Goal: Information Seeking & Learning: Understand process/instructions

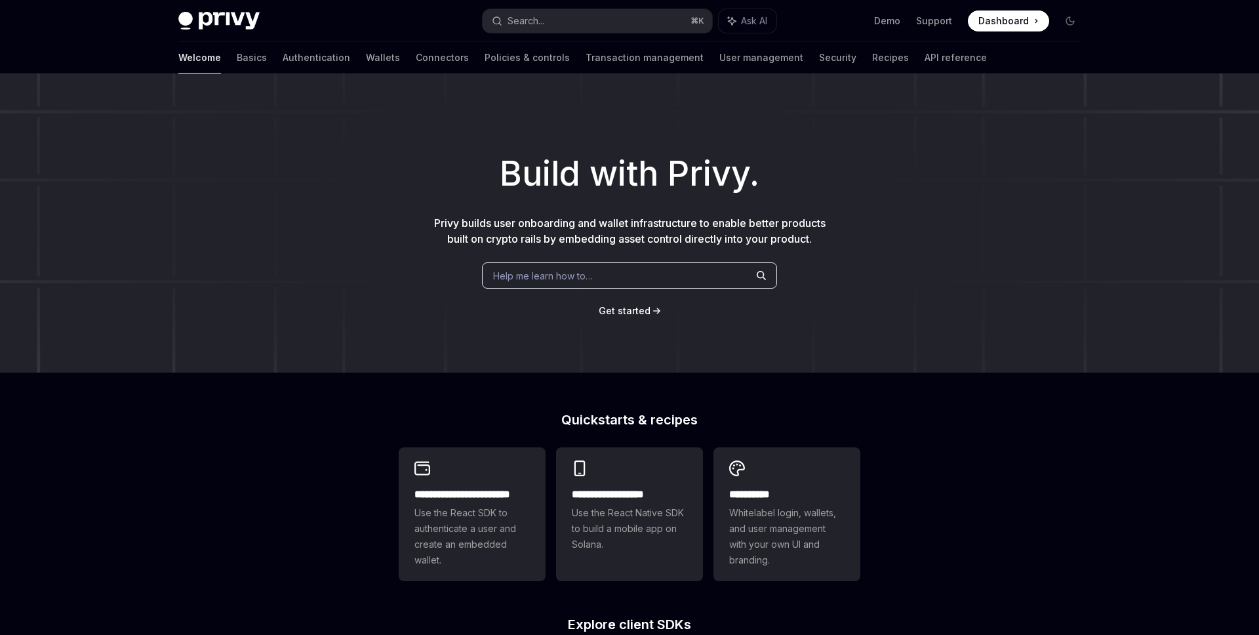
click at [411, 62] on div "Welcome Basics Authentication Wallets Connectors Policies & controls Transactio…" at bounding box center [582, 57] width 809 height 31
click at [416, 62] on link "Connectors" at bounding box center [442, 57] width 53 height 31
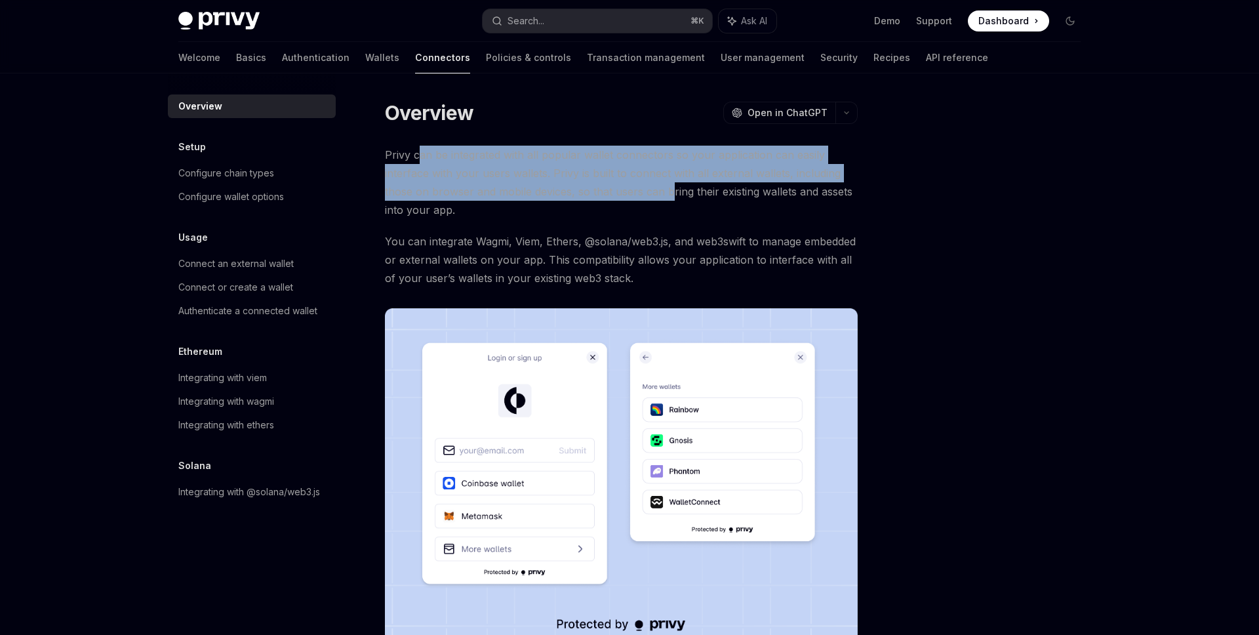
drag, startPoint x: 417, startPoint y: 163, endPoint x: 674, endPoint y: 182, distance: 257.8
click at [674, 182] on span "Privy can be integrated with all popular wallet connectors so your application …" at bounding box center [621, 182] width 473 height 73
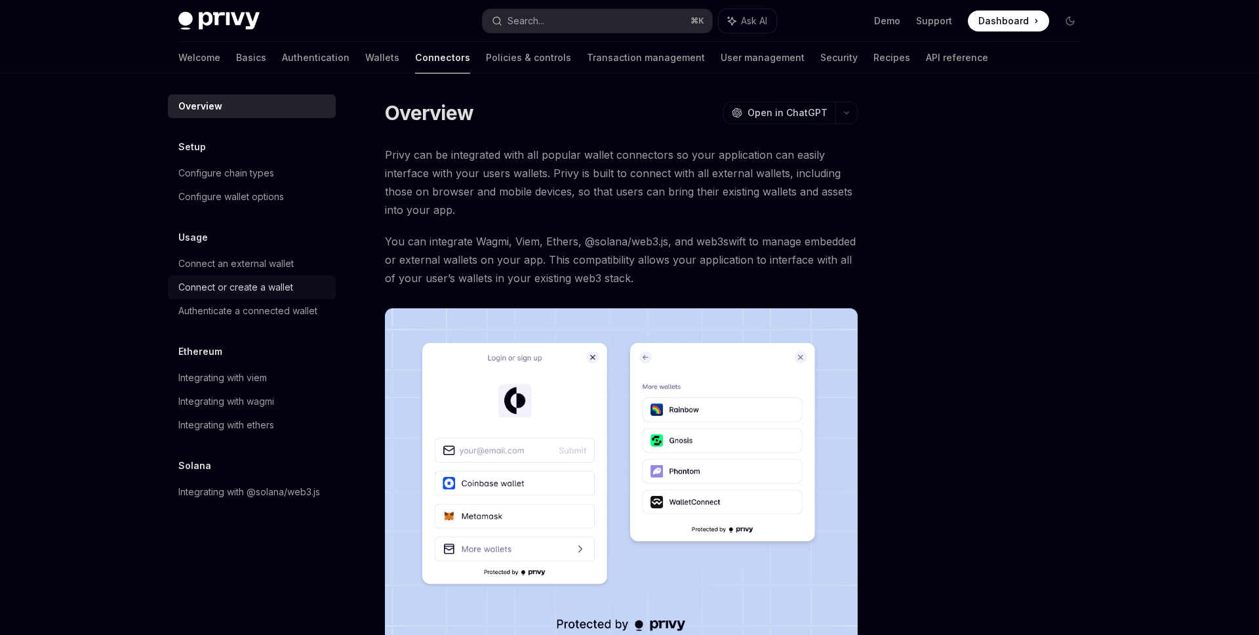
click at [215, 290] on div "Connect or create a wallet" at bounding box center [235, 287] width 115 height 16
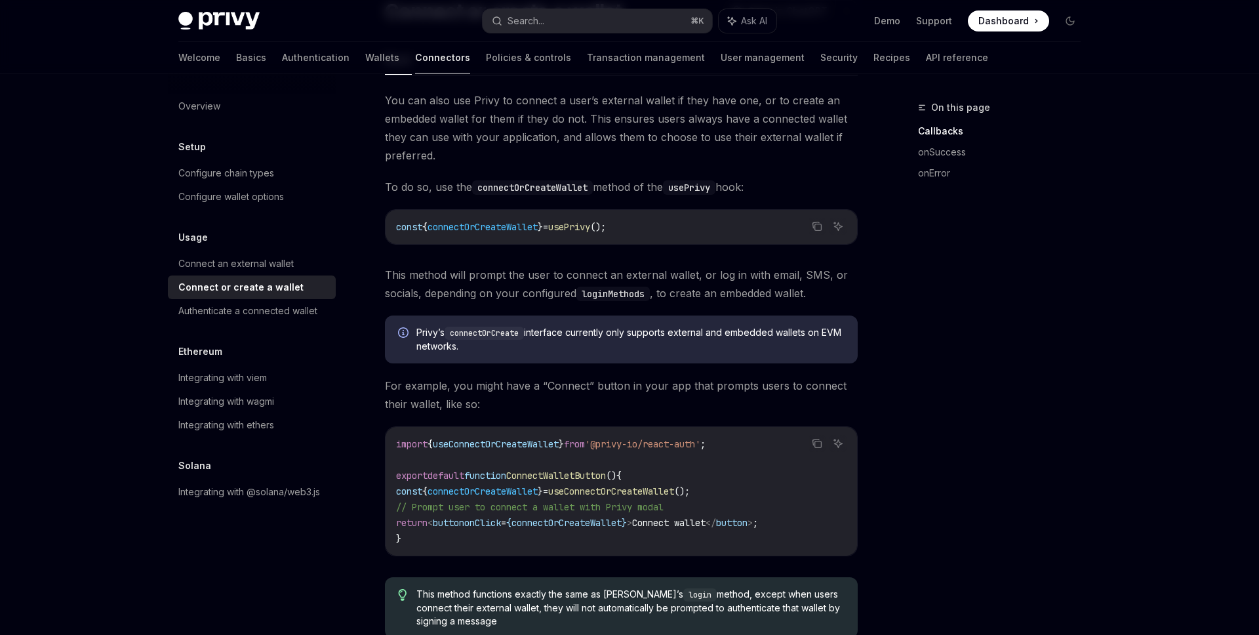
scroll to position [134, 0]
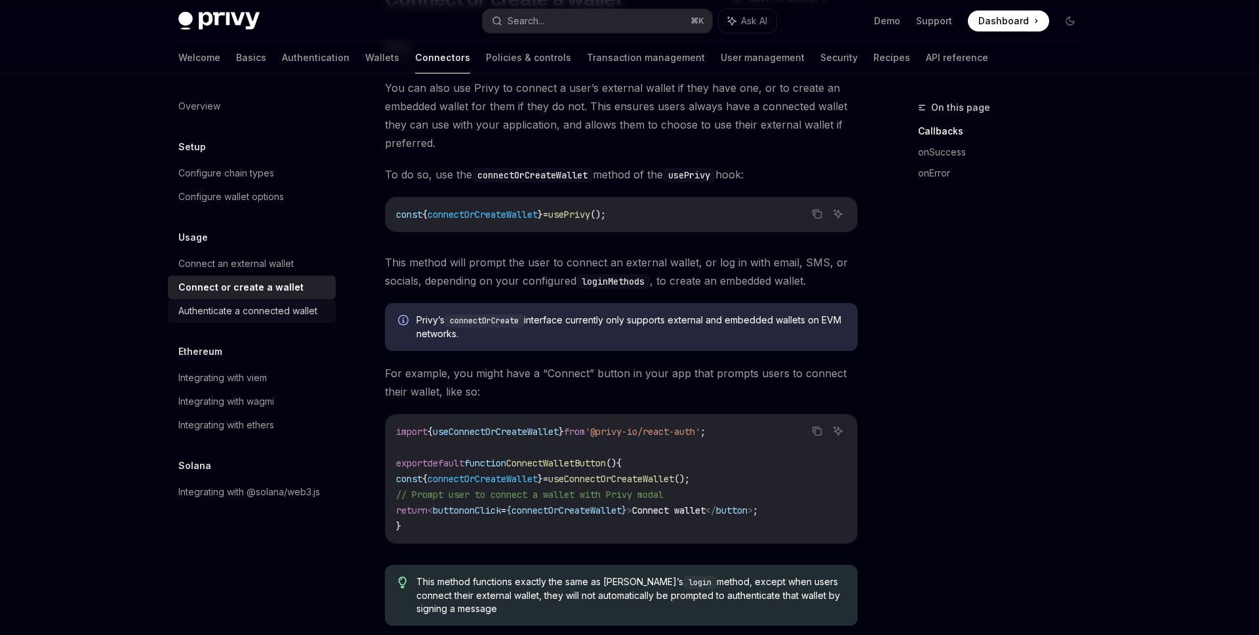
click at [249, 304] on div "Authenticate a connected wallet" at bounding box center [247, 311] width 139 height 16
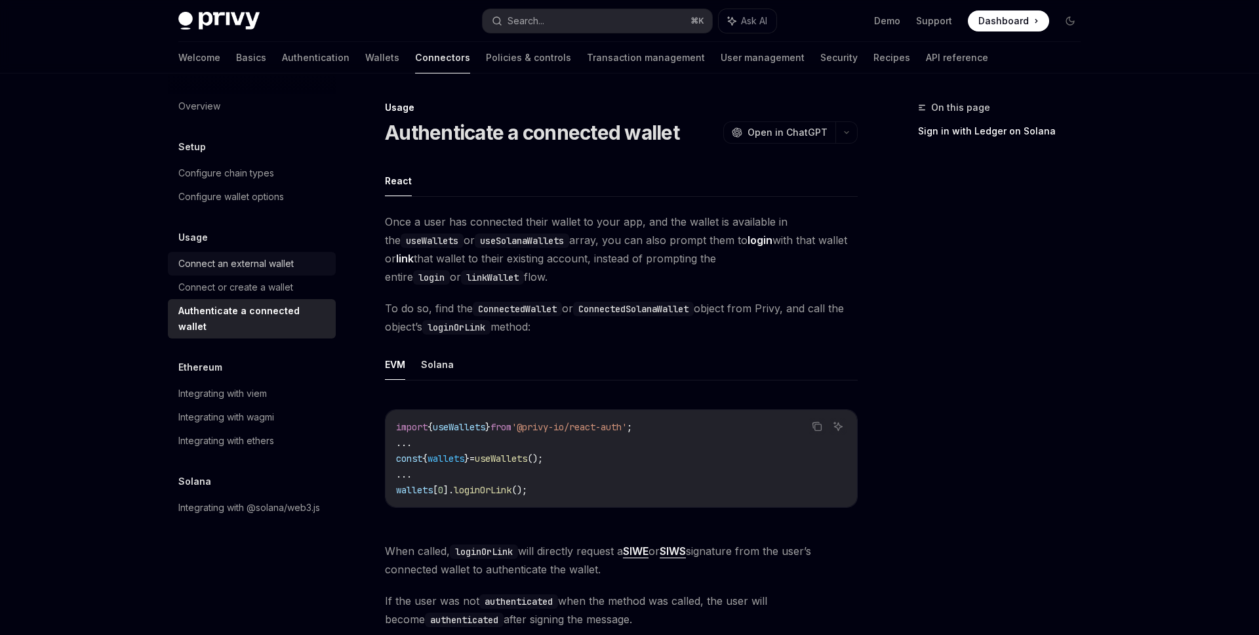
click at [266, 261] on div "Connect an external wallet" at bounding box center [235, 264] width 115 height 16
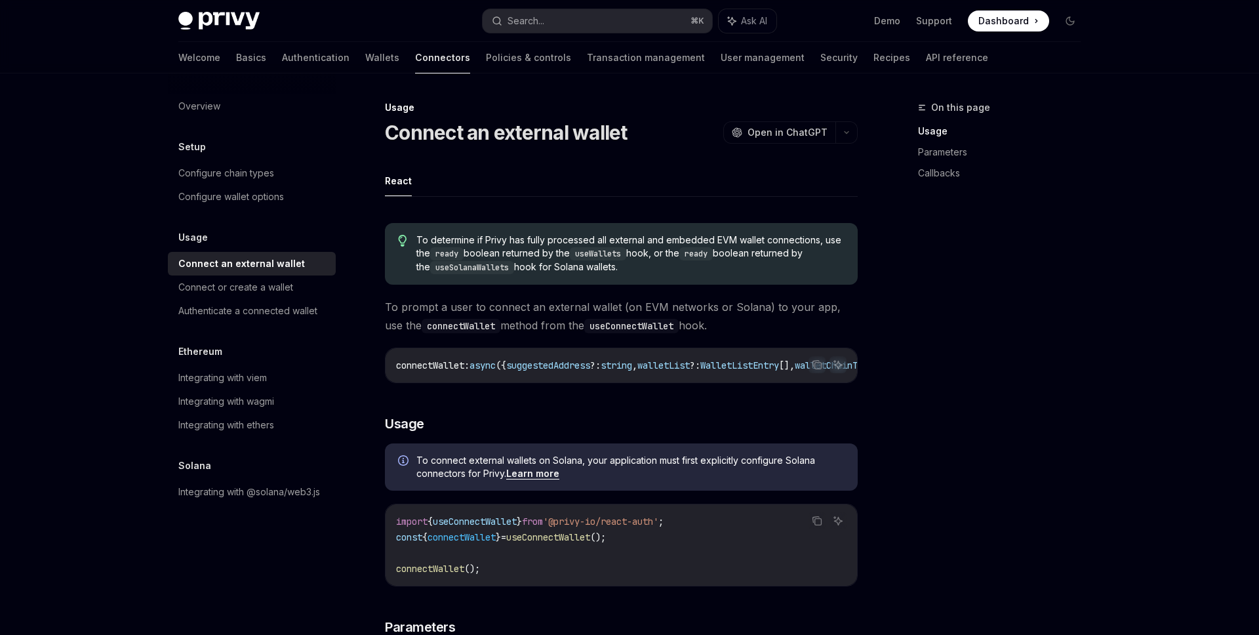
click at [247, 353] on div "Ethereum" at bounding box center [252, 352] width 168 height 16
click at [241, 432] on div "Integrating with ethers" at bounding box center [226, 425] width 96 height 16
type textarea "*"
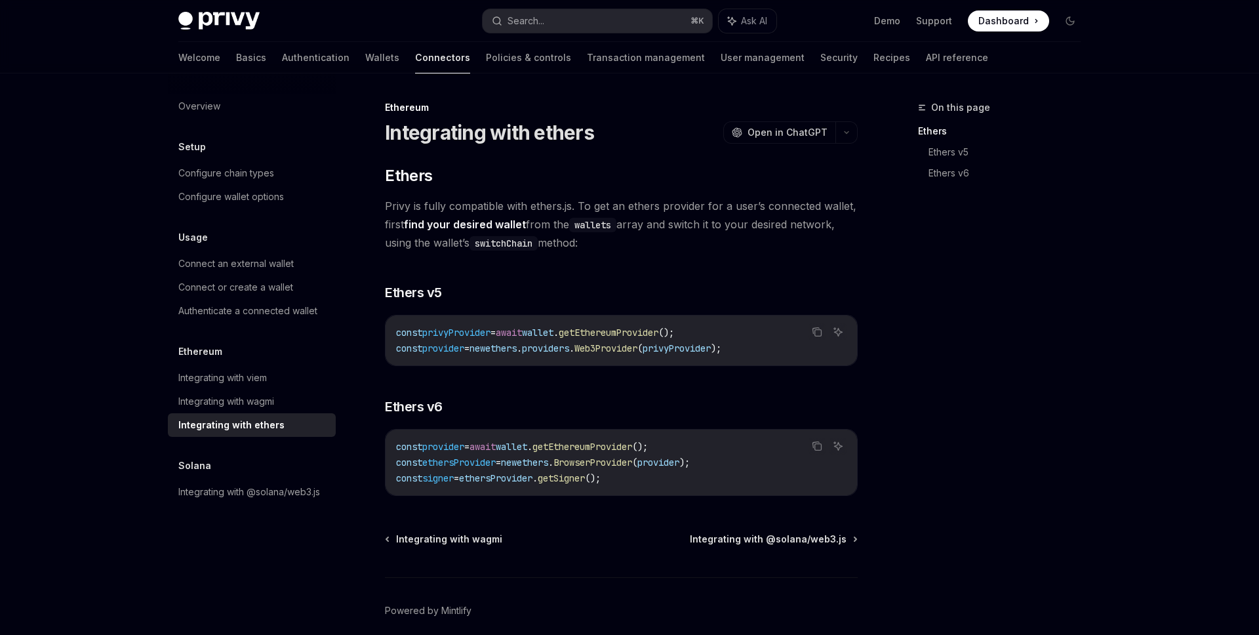
drag, startPoint x: 612, startPoint y: 241, endPoint x: 365, endPoint y: 95, distance: 286.7
click at [365, 94] on div "On this page Ethers Ethers v5 Ethers v6 Ethereum Integrating with ethers OpenAI…" at bounding box center [629, 381] width 923 height 617
click at [367, 95] on div "On this page Ethers Ethers v5 Ethers v6 Ethereum Integrating with ethers OpenAI…" at bounding box center [629, 381] width 923 height 617
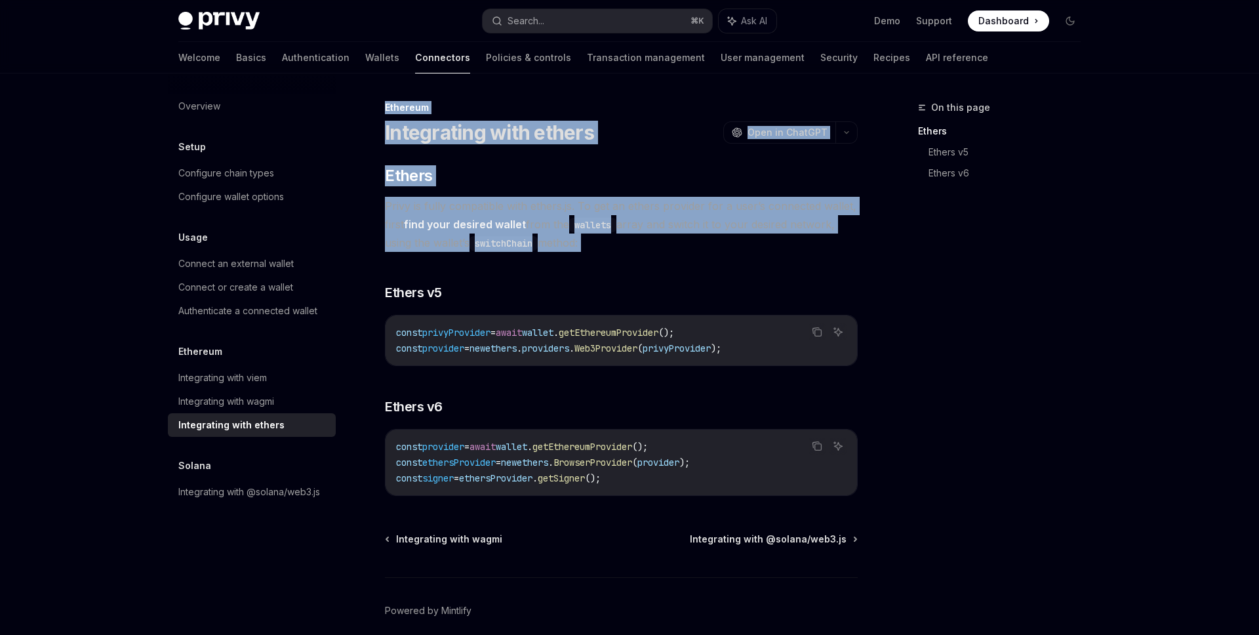
drag, startPoint x: 368, startPoint y: 95, endPoint x: 694, endPoint y: 251, distance: 361.7
click at [694, 251] on div "On this page Ethers Ethers v5 Ethers v6 Ethereum Integrating with ethers OpenAI…" at bounding box center [629, 381] width 923 height 617
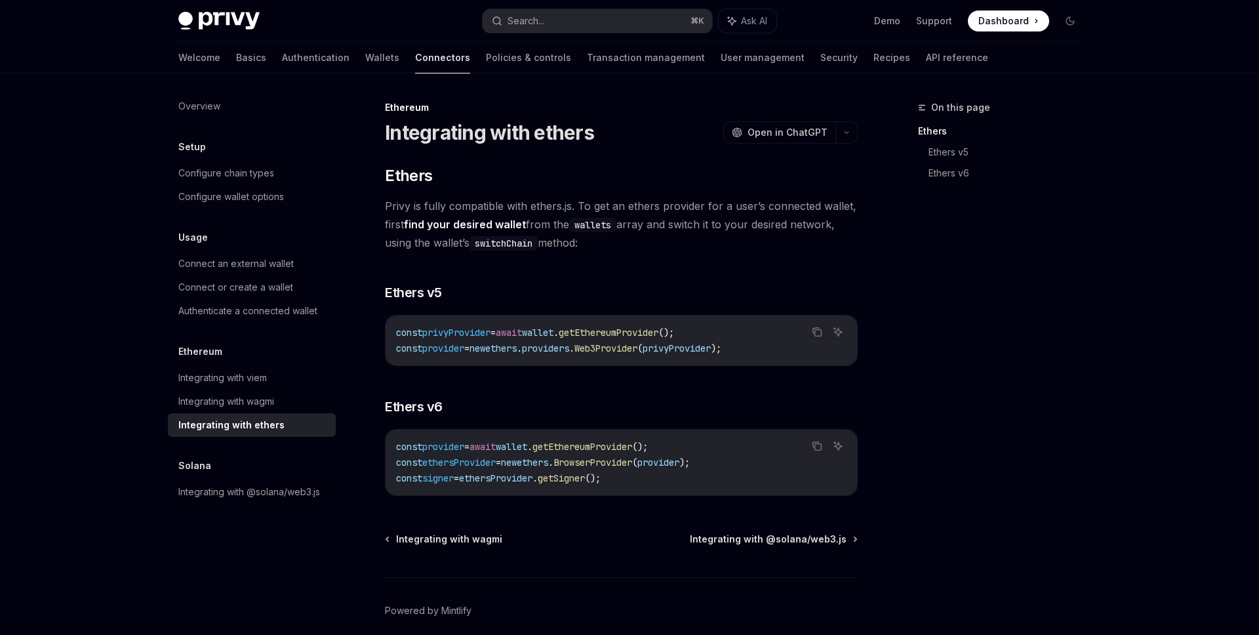
click at [734, 251] on span "Privy is fully compatible with ethers.js. To get an ethers provider for a user’…" at bounding box center [621, 224] width 473 height 55
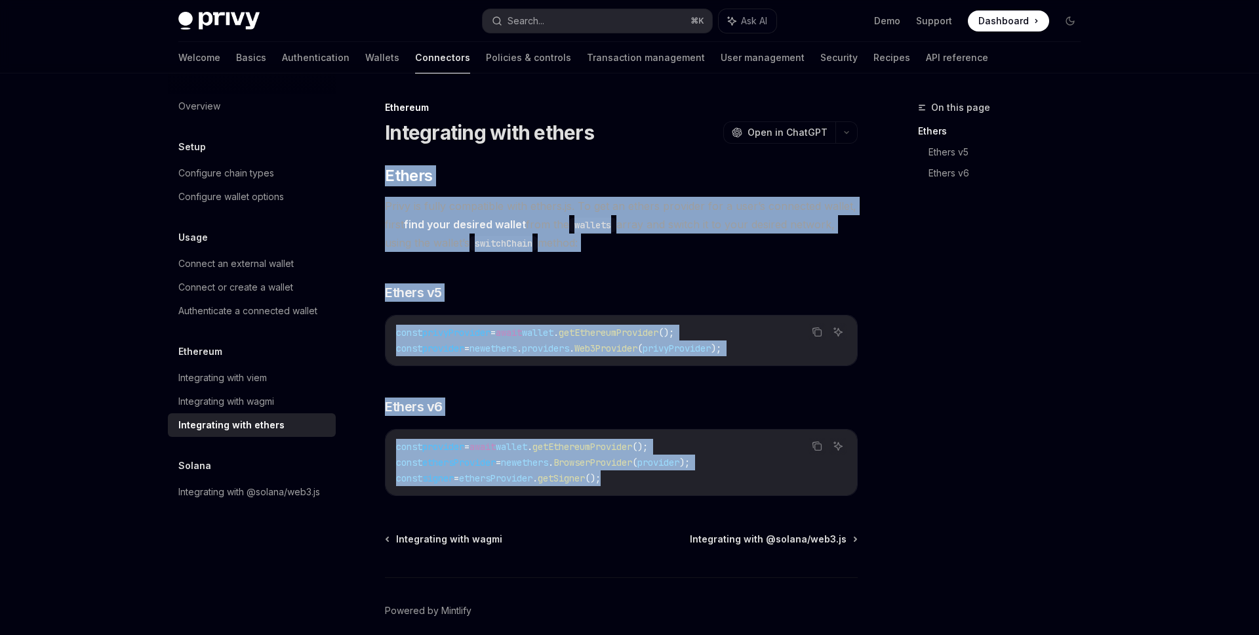
drag, startPoint x: 633, startPoint y: 487, endPoint x: 533, endPoint y: 153, distance: 348.6
click at [533, 153] on div "Ethereum Integrating with ethers OpenAI Open in ChatGPT OpenAI Open in ChatGPT …" at bounding box center [498, 395] width 724 height 591
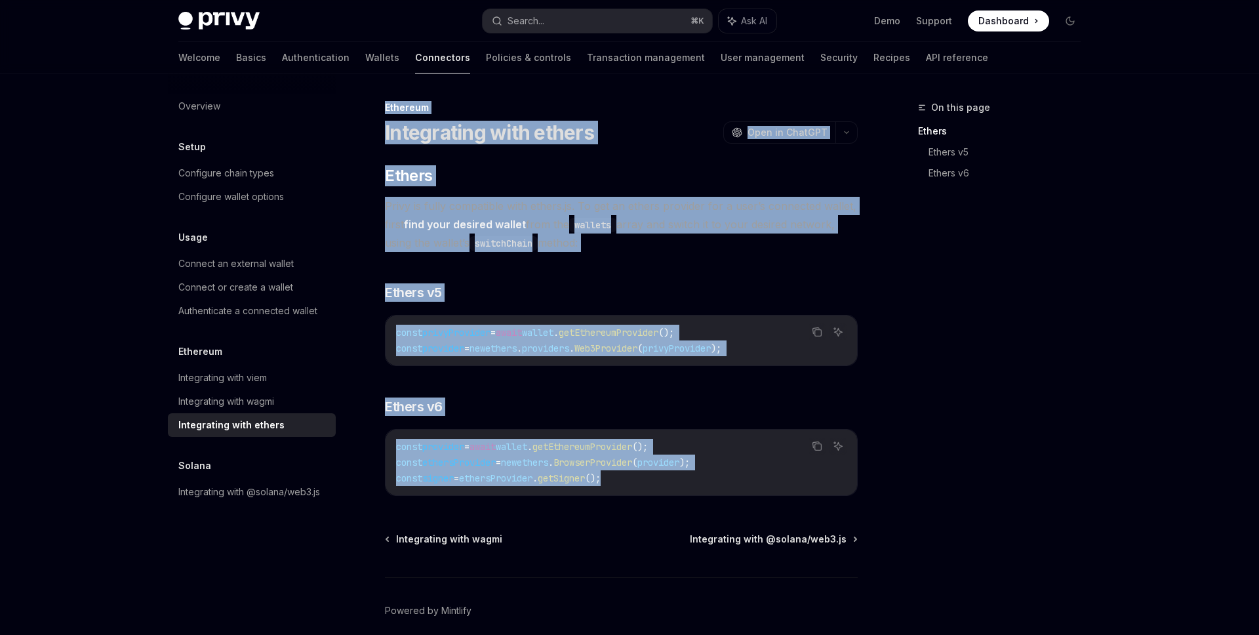
drag, startPoint x: 538, startPoint y: 100, endPoint x: 723, endPoint y: 472, distance: 414.7
click at [723, 472] on div "Ethereum Integrating with ethers OpenAI Open in ChatGPT OpenAI Open in ChatGPT …" at bounding box center [498, 395] width 724 height 591
click at [723, 472] on code "const provider = await wallet . getEthereumProvider (); const ethersProvider = …" at bounding box center [621, 462] width 451 height 47
drag, startPoint x: 723, startPoint y: 472, endPoint x: 458, endPoint y: 100, distance: 456.6
click at [458, 100] on div "Ethereum Integrating with ethers OpenAI Open in ChatGPT OpenAI Open in ChatGPT …" at bounding box center [498, 395] width 724 height 591
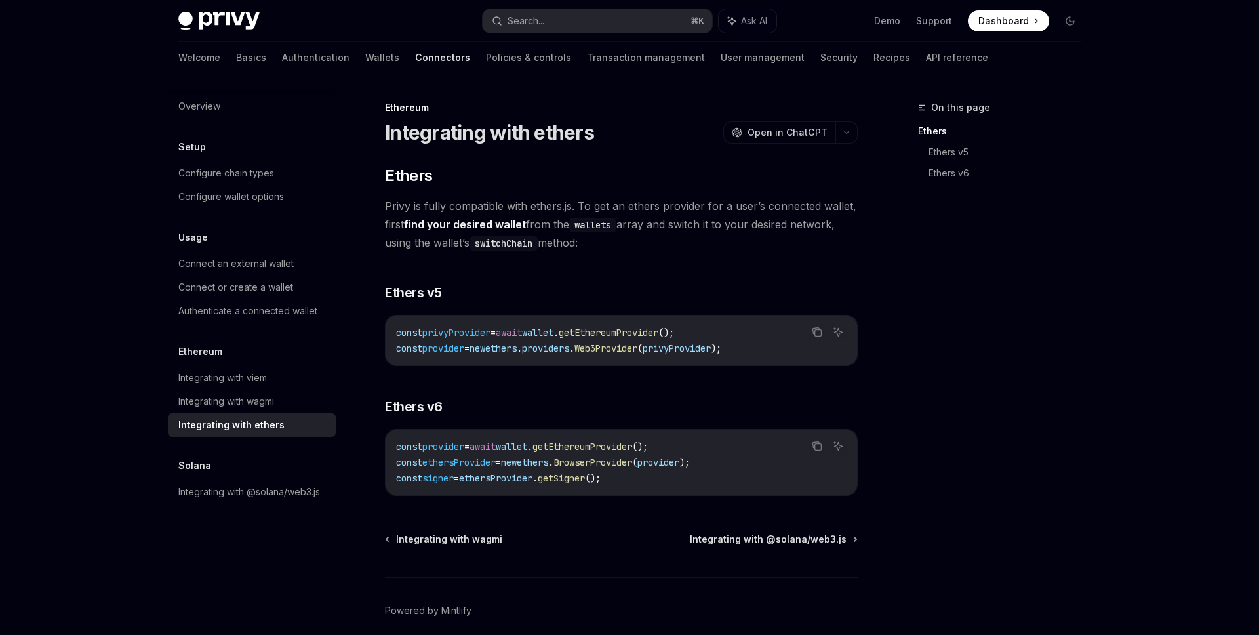
click at [473, 94] on div "On this page Ethers Ethers v5 Ethers v6 Ethereum Integrating with ethers OpenAI…" at bounding box center [629, 381] width 923 height 617
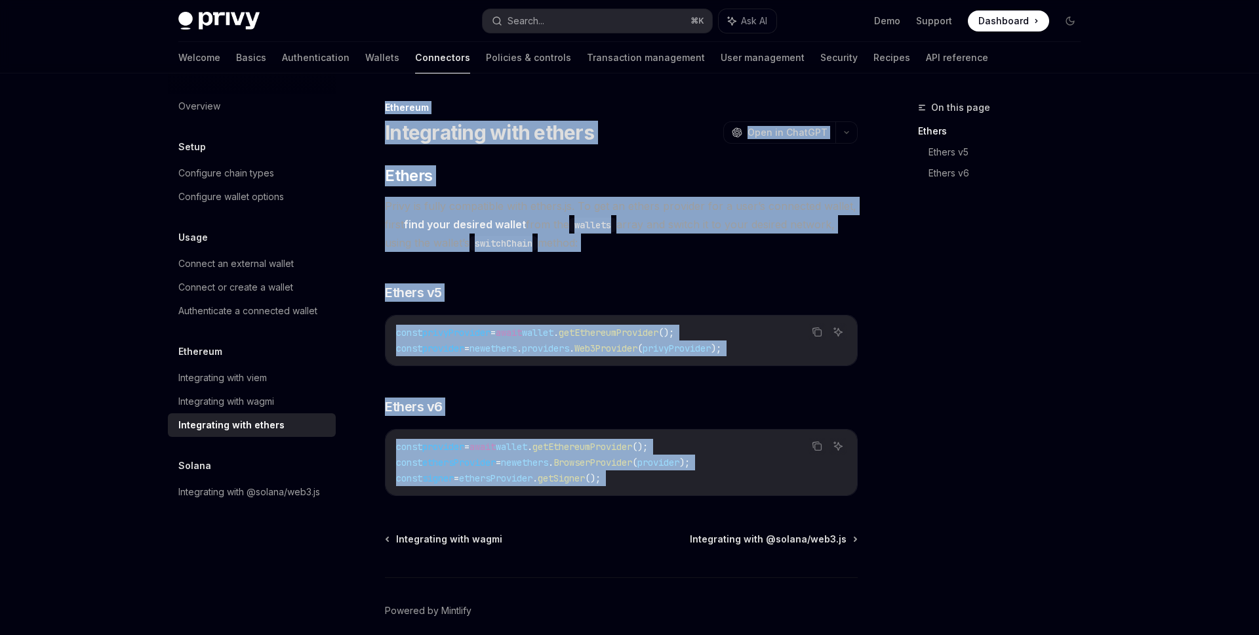
drag, startPoint x: 479, startPoint y: 92, endPoint x: 679, endPoint y: 488, distance: 443.4
click at [679, 488] on div "On this page Ethers Ethers v5 Ethers v6 Ethereum Integrating with ethers OpenAI…" at bounding box center [629, 381] width 923 height 617
click at [679, 488] on div "const provider = await wallet . getEthereumProvider (); const ethersProvider = …" at bounding box center [622, 463] width 472 height 66
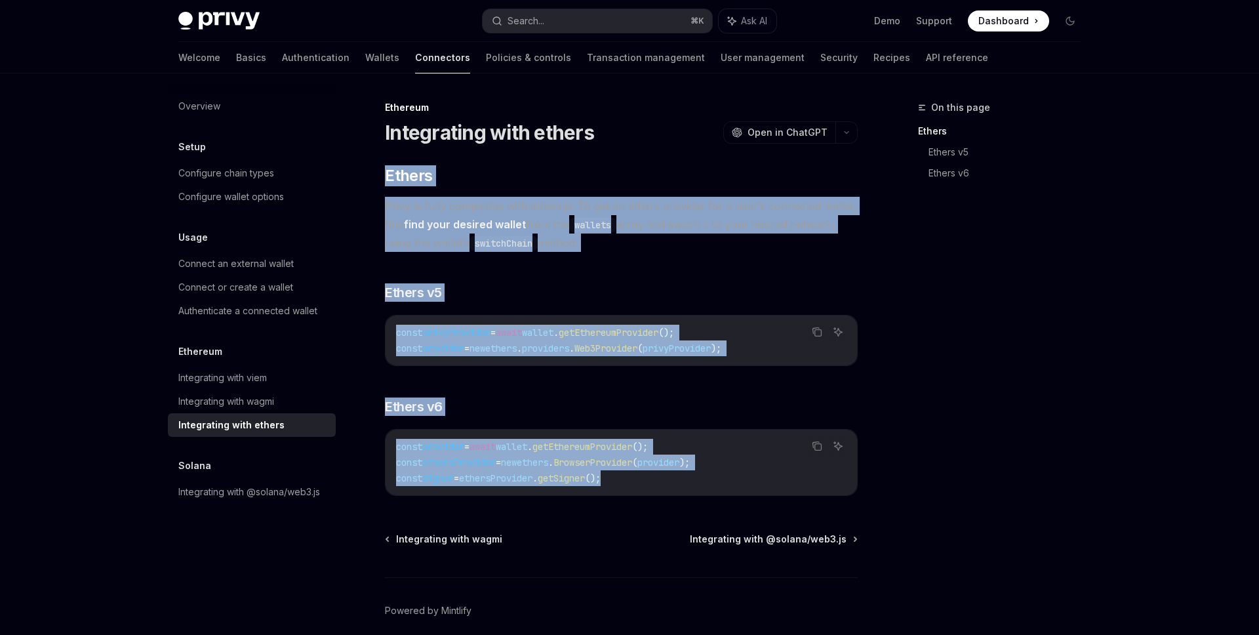
drag, startPoint x: 679, startPoint y: 488, endPoint x: 412, endPoint y: 149, distance: 431.9
click at [412, 151] on div "Ethereum Integrating with ethers OpenAI Open in ChatGPT OpenAI Open in ChatGPT …" at bounding box center [498, 395] width 724 height 591
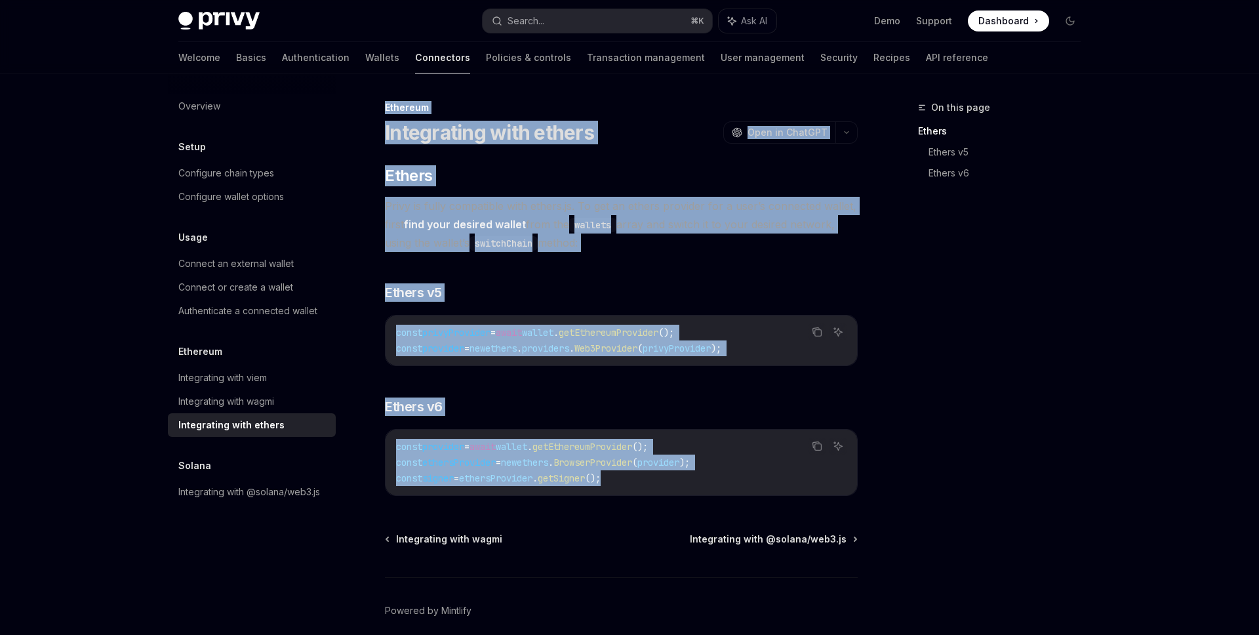
drag, startPoint x: 376, startPoint y: 88, endPoint x: 678, endPoint y: 484, distance: 497.9
click at [679, 482] on div "On this page Ethers Ethers v5 Ethers v6 Ethereum Integrating with ethers OpenAI…" at bounding box center [629, 381] width 923 height 617
click at [678, 484] on code "const provider = await wallet . getEthereumProvider (); const ethersProvider = …" at bounding box center [621, 462] width 451 height 47
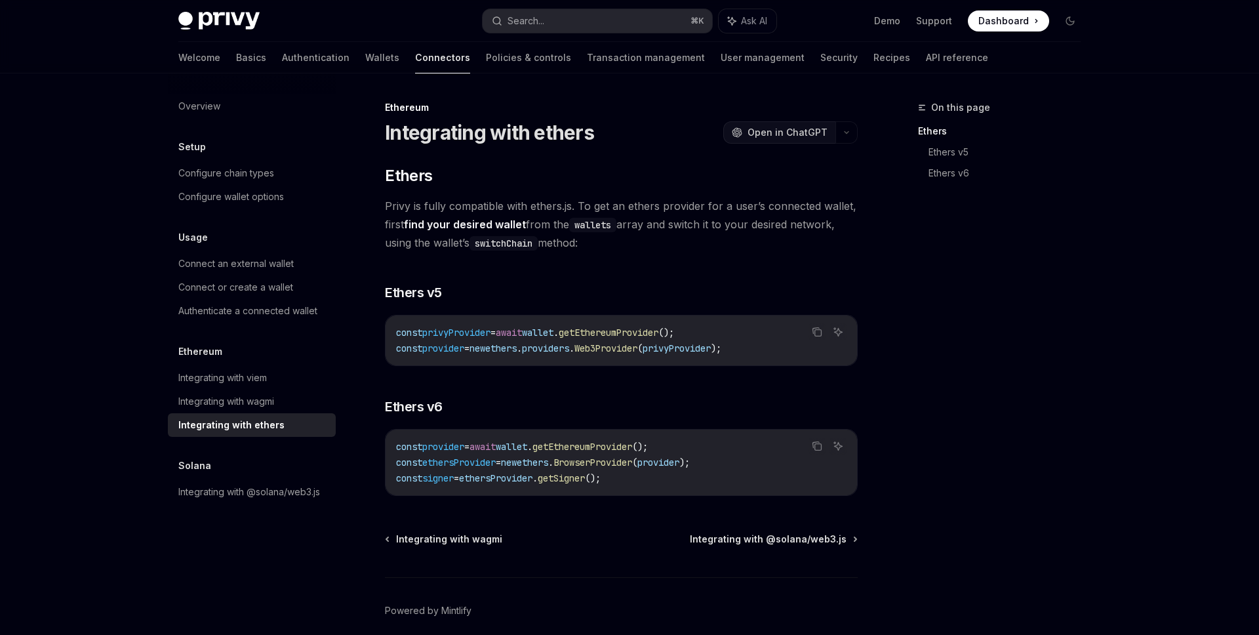
click at [754, 141] on button "OpenAI Open in ChatGPT" at bounding box center [779, 132] width 112 height 22
